Goal: Information Seeking & Learning: Learn about a topic

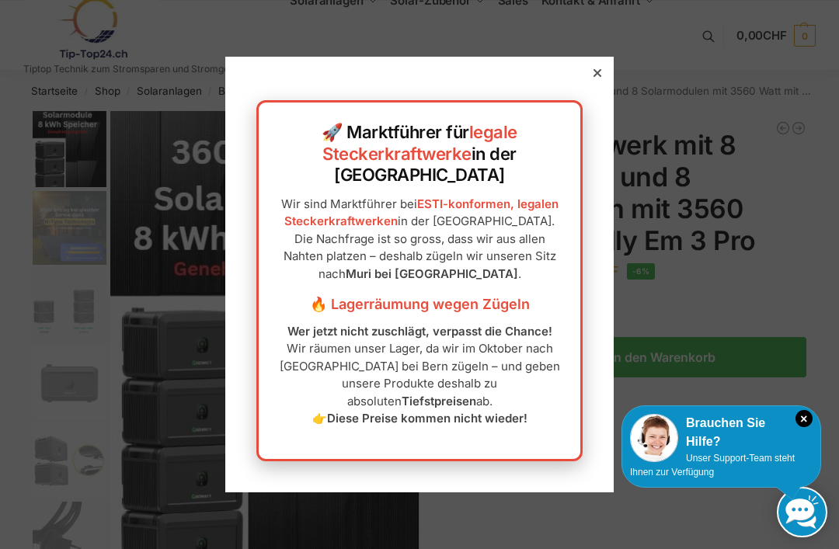
click at [601, 80] on div at bounding box center [597, 73] width 14 height 14
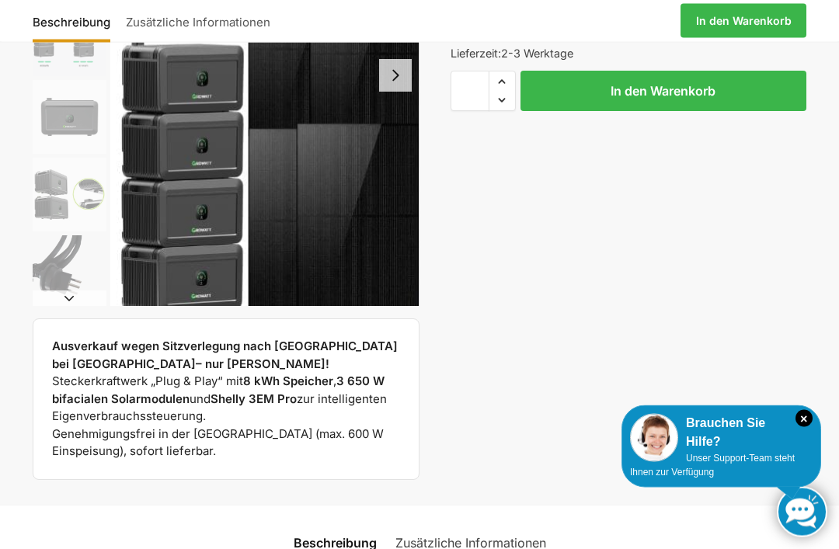
scroll to position [266, 0]
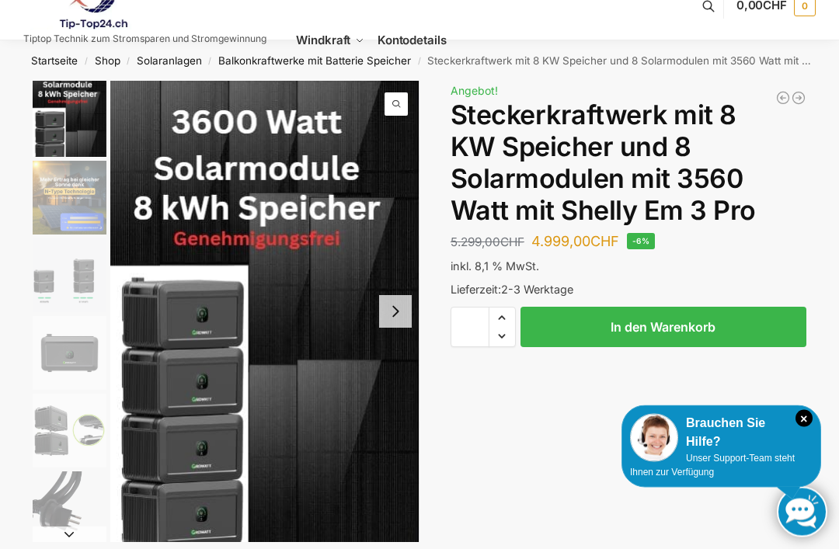
click at [398, 315] on button "Next slide" at bounding box center [395, 312] width 33 height 33
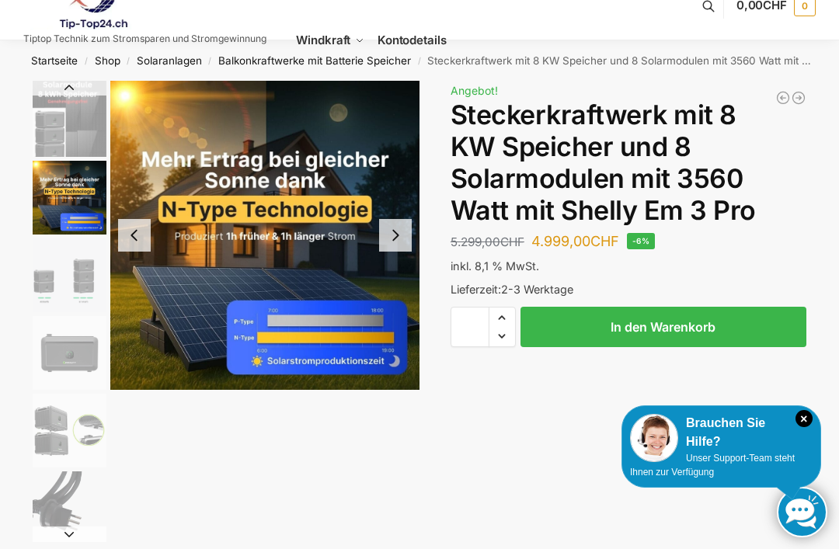
click at [400, 247] on button "Next slide" at bounding box center [395, 235] width 33 height 33
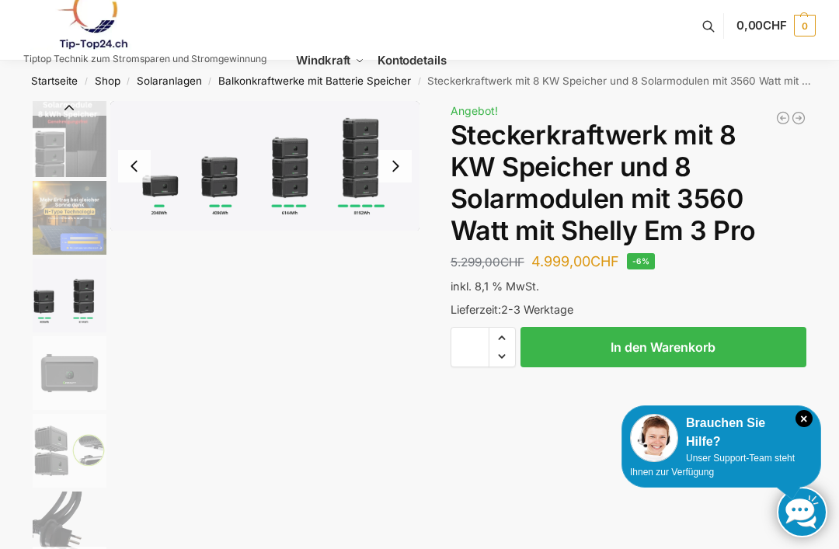
scroll to position [0, 0]
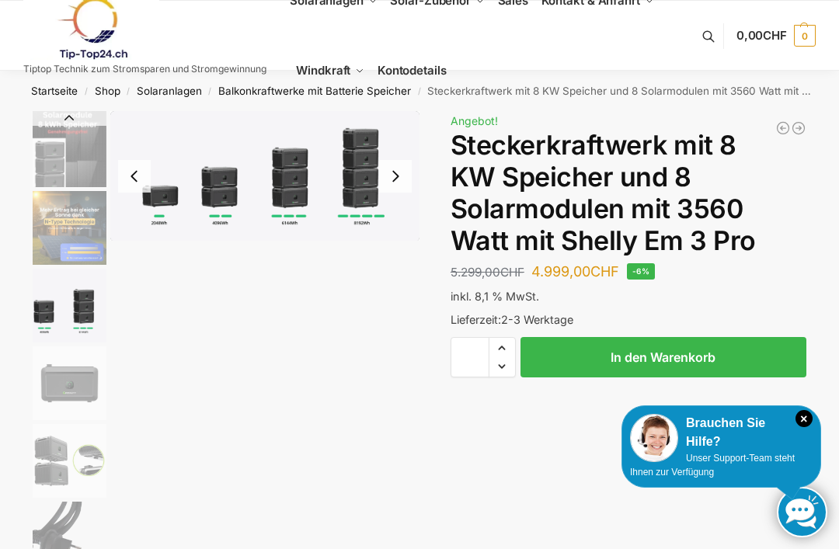
click at [353, 96] on link "Windkraft" at bounding box center [331, 71] width 82 height 70
click at [289, 94] on link "Balkonkraftwerke mit Batterie Speicher" at bounding box center [314, 91] width 193 height 12
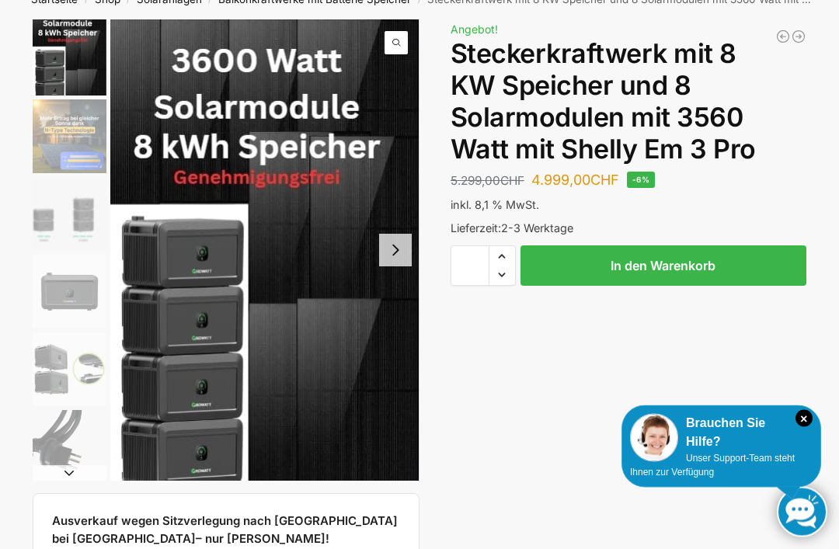
scroll to position [89, 0]
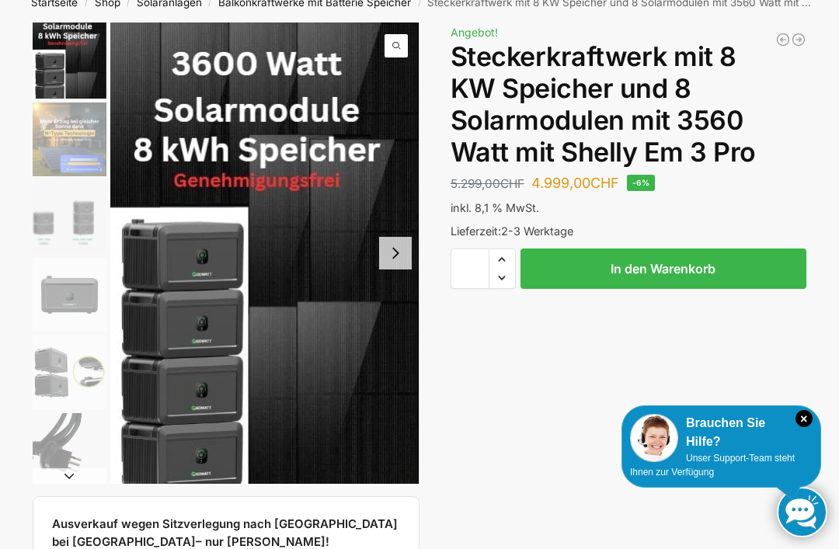
click at [396, 252] on button "Next slide" at bounding box center [395, 253] width 33 height 33
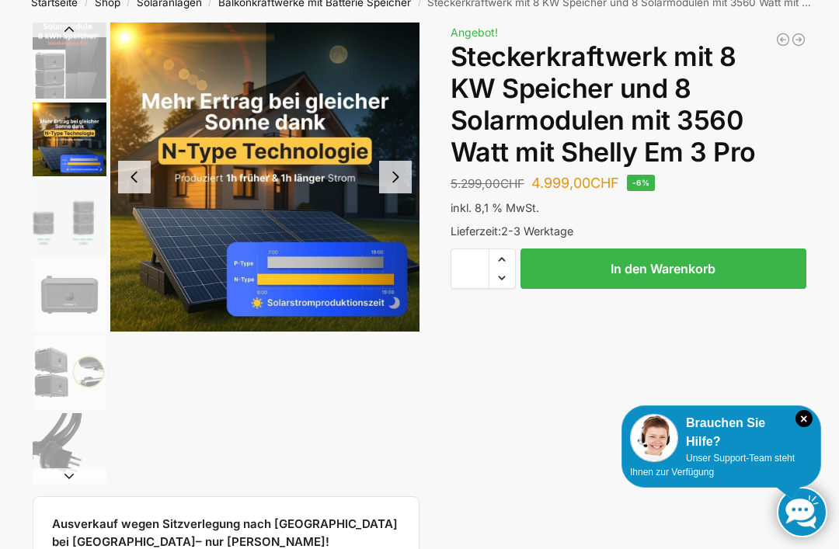
click at [409, 231] on img "2 / 9" at bounding box center [264, 177] width 309 height 309
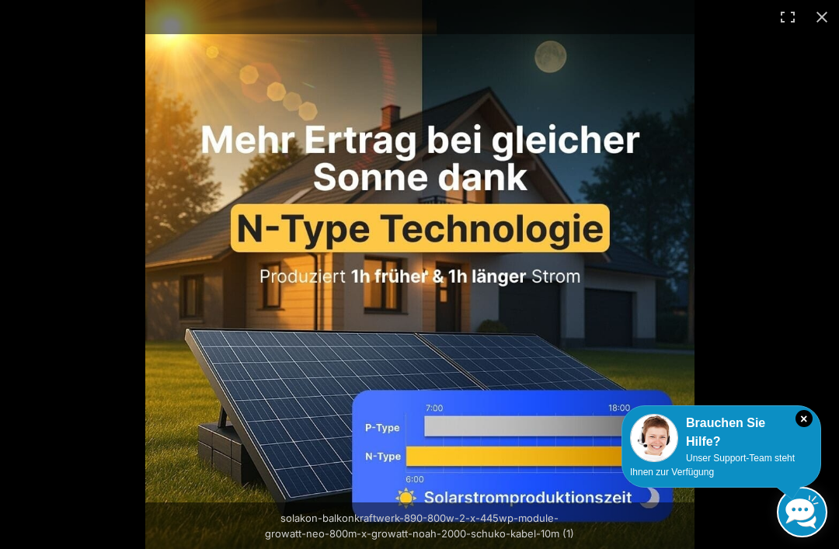
click at [396, 182] on img at bounding box center [419, 274] width 549 height 549
click at [764, 251] on div at bounding box center [564, 274] width 839 height 549
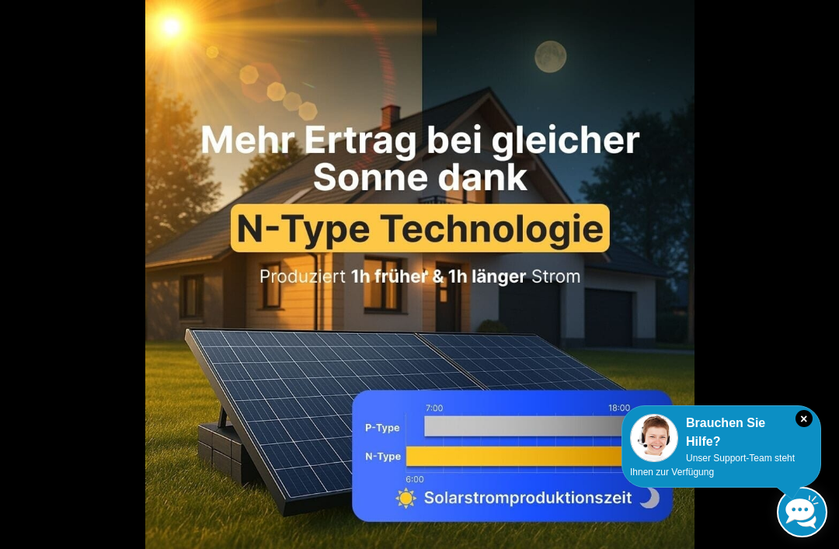
click at [806, 420] on icon "×" at bounding box center [803, 418] width 17 height 17
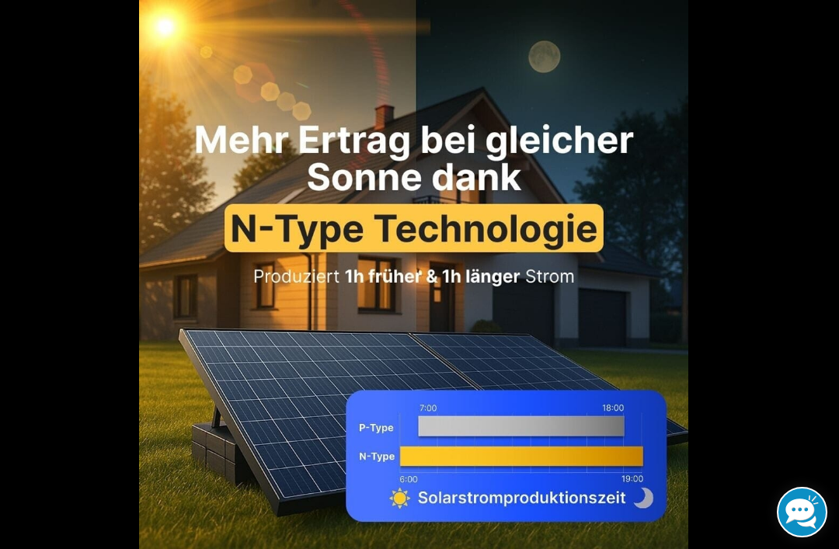
click at [662, 148] on img at bounding box center [413, 274] width 549 height 549
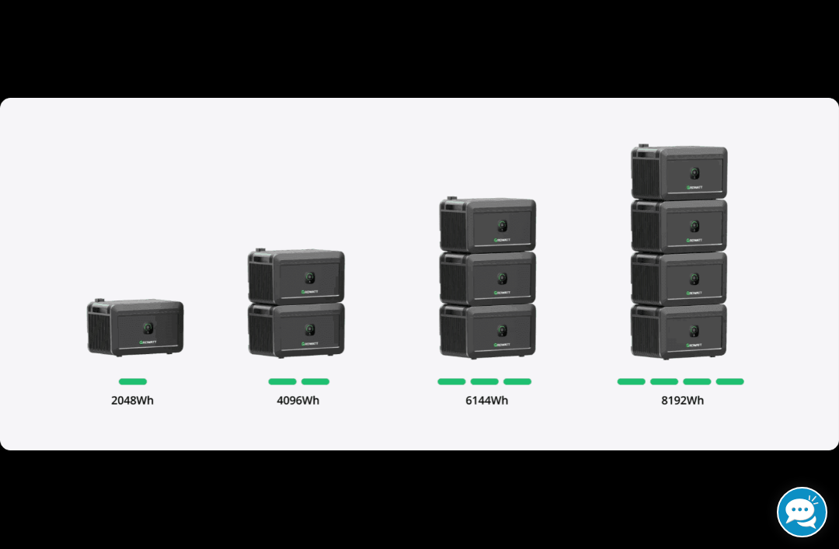
click at [301, 304] on img at bounding box center [419, 274] width 839 height 353
click at [328, 303] on img at bounding box center [419, 274] width 839 height 353
click at [818, 24] on button "Close (Esc)" at bounding box center [822, 17] width 34 height 34
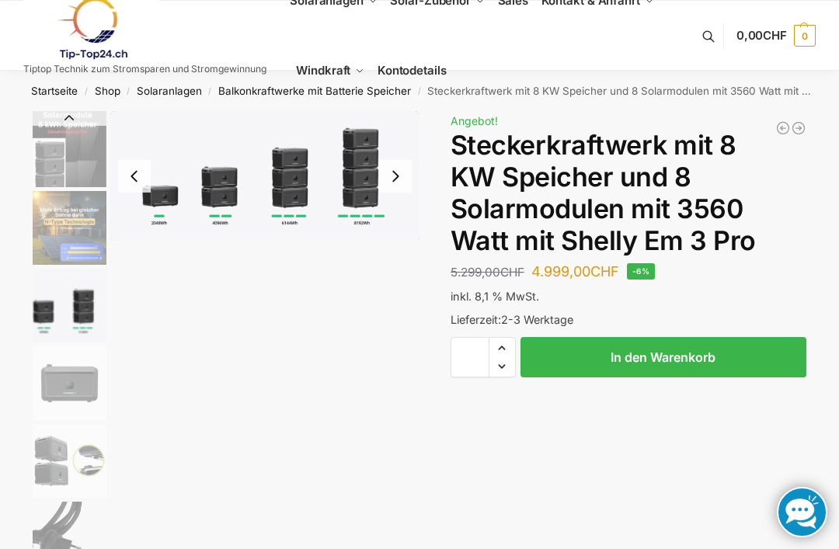
click at [111, 94] on link "Shop" at bounding box center [108, 91] width 26 height 12
